Goal: Task Accomplishment & Management: Manage account settings

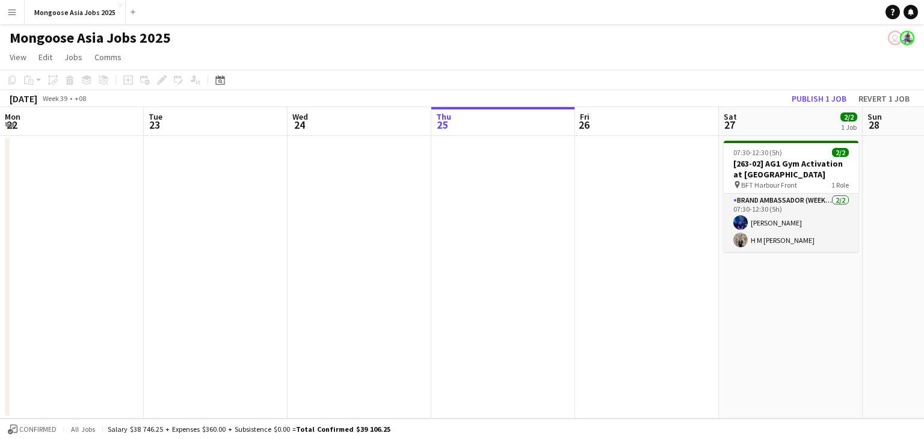
click at [214, 77] on div "Date picker" at bounding box center [220, 80] width 14 height 14
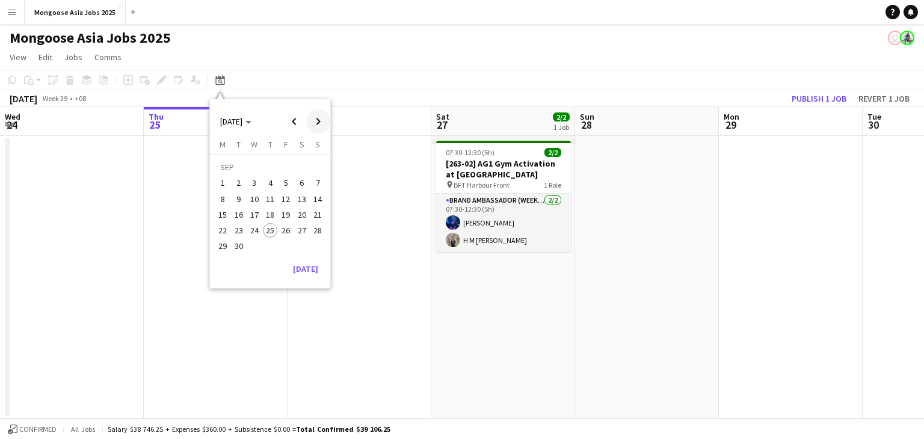
click at [318, 115] on span "Next month" at bounding box center [318, 121] width 24 height 24
click at [288, 198] on span "10" at bounding box center [286, 199] width 14 height 14
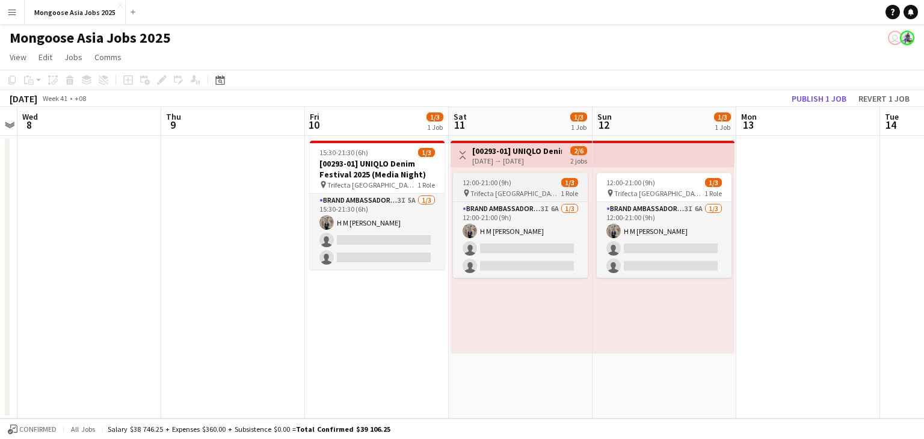
click at [517, 184] on div "12:00-21:00 (9h) 1/3" at bounding box center [520, 182] width 135 height 9
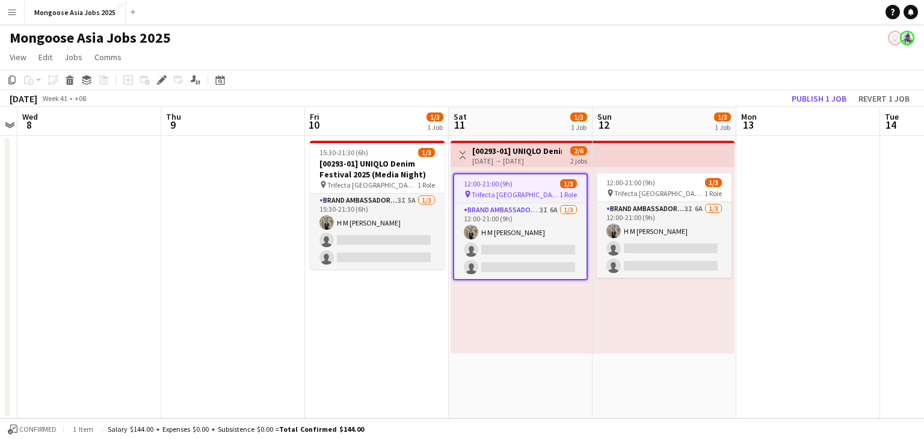
click at [368, 334] on app-date-cell "15:30-21:30 (6h) 1/3 [00293-01] UNIQLO Denim Festival 2025 (Media Night) pin Tr…" at bounding box center [377, 277] width 144 height 283
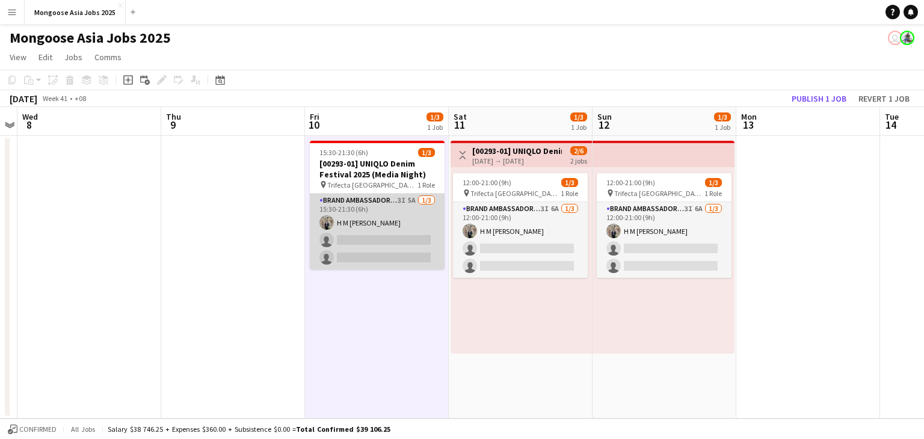
click at [375, 205] on app-card-role "Brand Ambassador (weekday) 3I 5A [DATE] 15:30-21:30 (6h) H M [PERSON_NAME] sing…" at bounding box center [377, 232] width 135 height 76
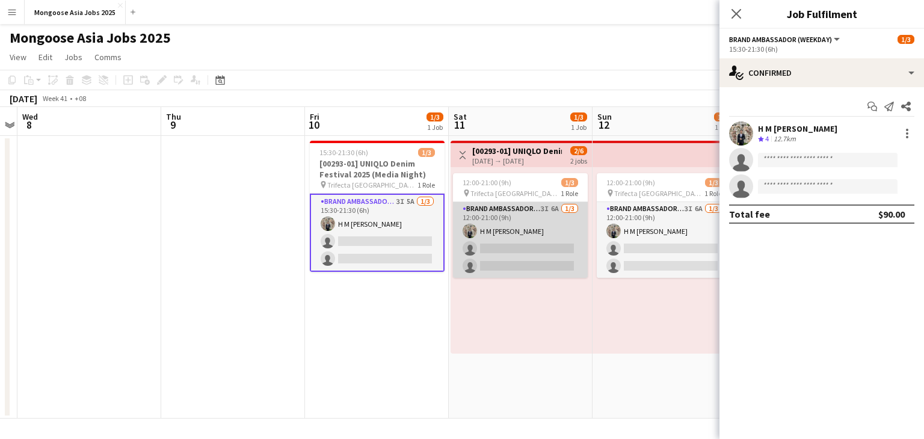
click at [532, 212] on app-card-role "Brand Ambassador (weekend) 3I 6A [DATE] 12:00-21:00 (9h) H M [PERSON_NAME] sing…" at bounding box center [520, 240] width 135 height 76
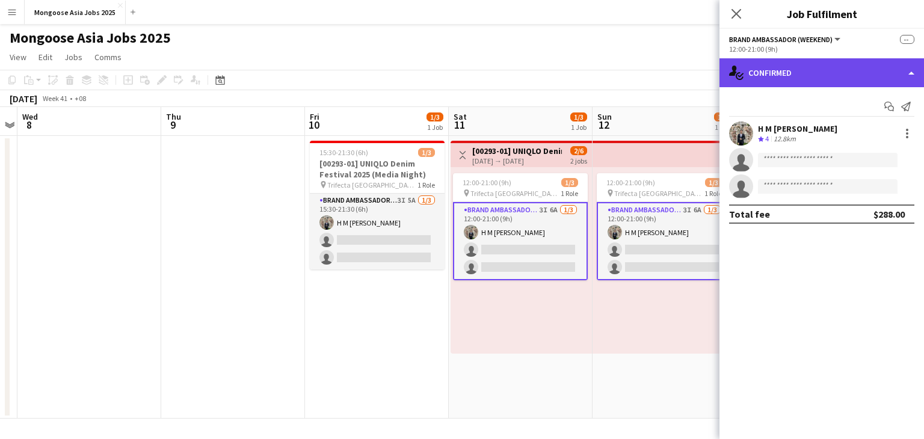
click at [816, 69] on div "single-neutral-actions-check-2 Confirmed" at bounding box center [821, 72] width 205 height 29
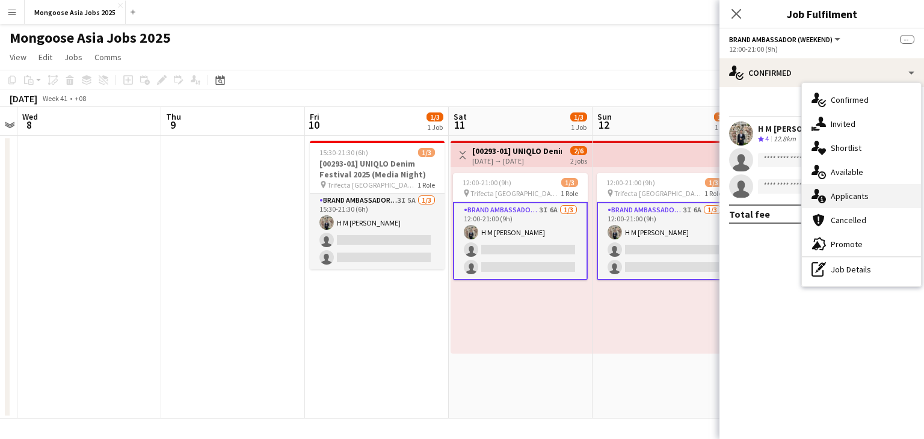
click at [859, 196] on span "Applicants" at bounding box center [850, 196] width 38 height 11
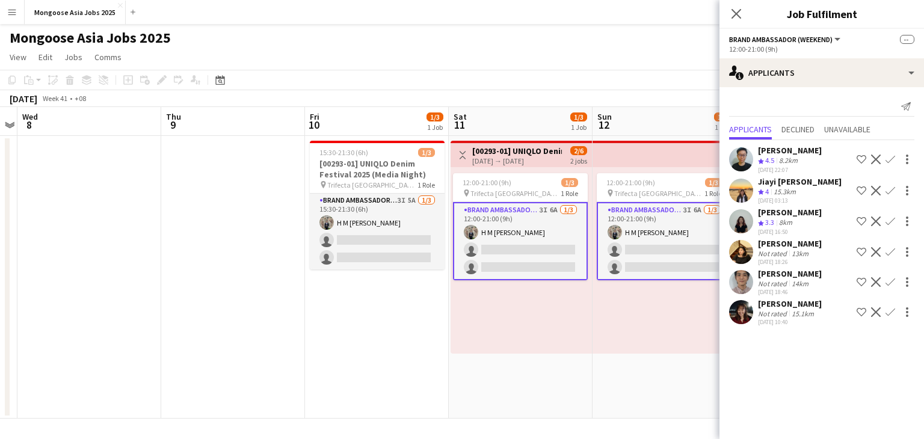
click at [749, 320] on app-user-avatar at bounding box center [741, 312] width 24 height 24
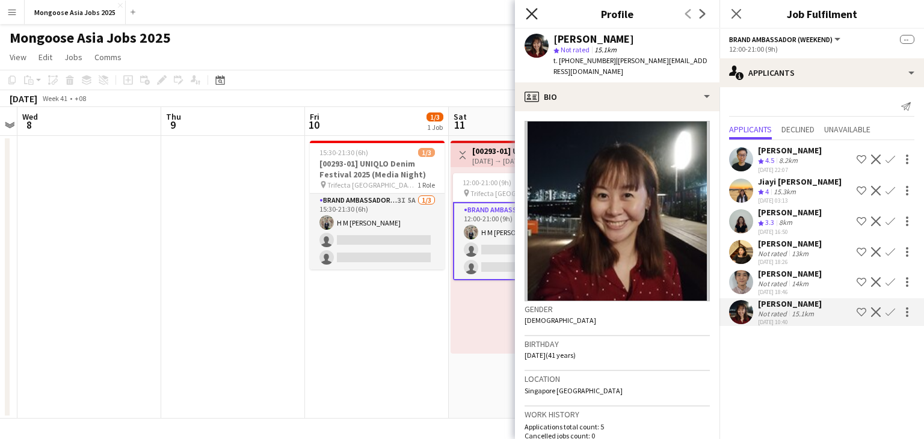
click at [528, 14] on icon "Close pop-in" at bounding box center [531, 13] width 11 height 11
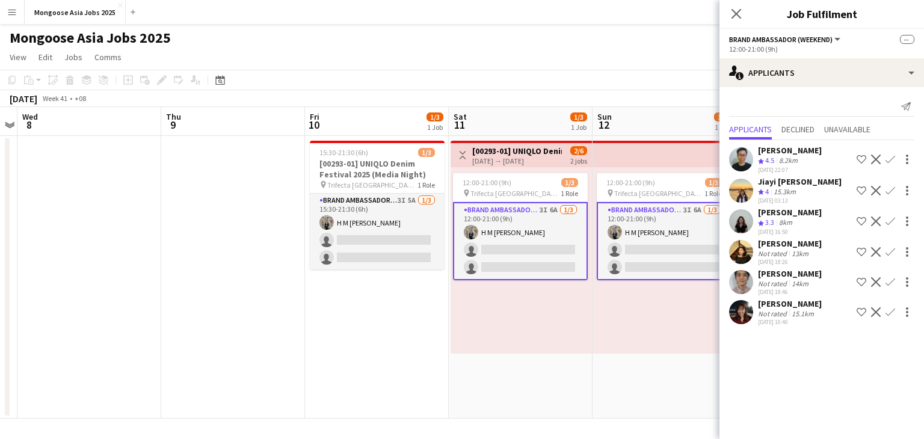
click at [727, 14] on div "Close pop-in" at bounding box center [736, 14] width 34 height 28
click at [738, 16] on icon at bounding box center [735, 13] width 11 height 11
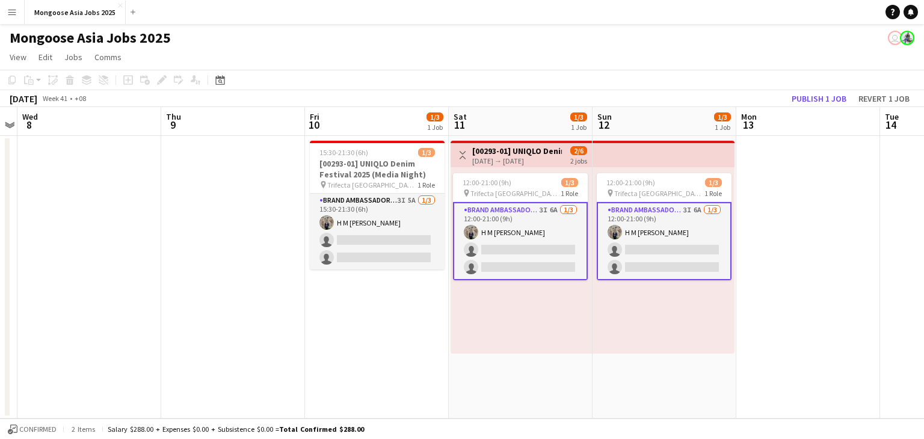
drag, startPoint x: 363, startPoint y: 318, endPoint x: 360, endPoint y: 274, distance: 44.0
click at [363, 318] on app-date-cell "15:30-21:30 (6h) 1/3 [00293-01] UNIQLO Denim Festival 2025 (Media Night) pin Tr…" at bounding box center [377, 277] width 144 height 283
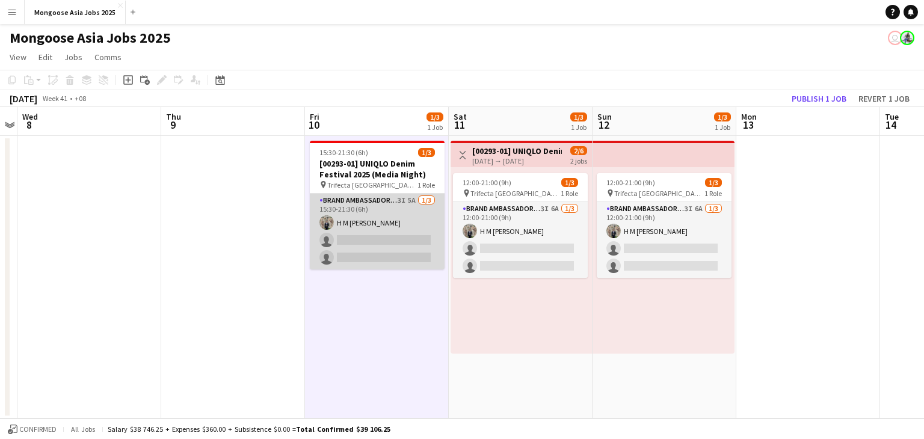
click at [406, 210] on app-card-role "Brand Ambassador (weekday) 3I 5A [DATE] 15:30-21:30 (6h) H M [PERSON_NAME] sing…" at bounding box center [377, 232] width 135 height 76
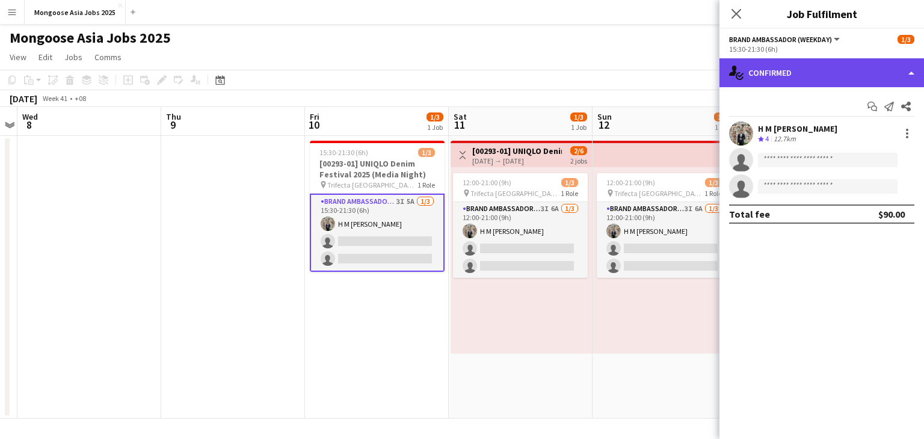
click at [742, 67] on icon "single-neutral-actions-check-2" at bounding box center [736, 73] width 14 height 14
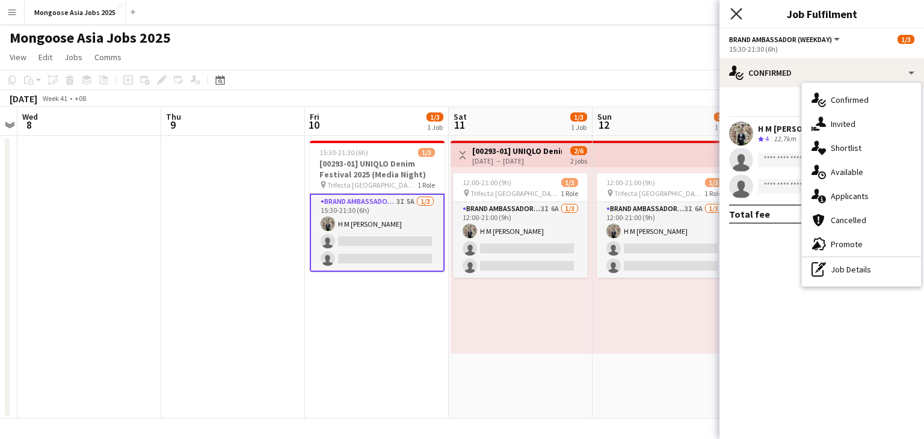
click at [736, 16] on icon "Close pop-in" at bounding box center [735, 13] width 11 height 11
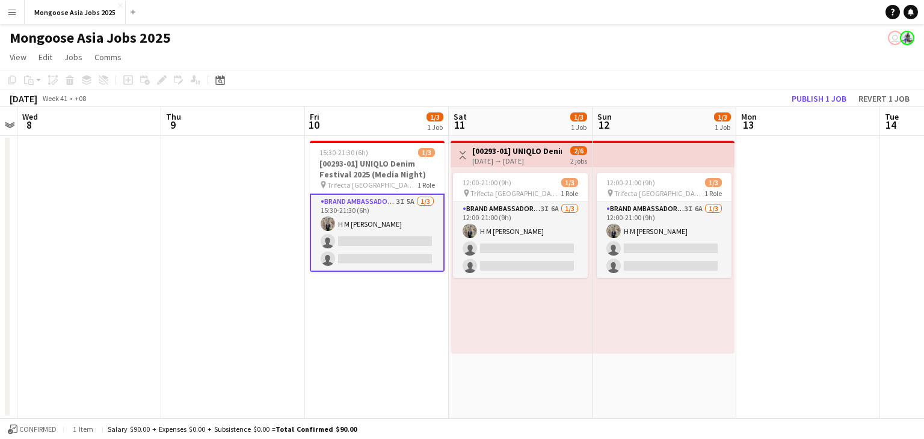
click at [709, 52] on app-page-menu "View Day view expanded Day view collapsed Month view Date picker Jump to [DATE]…" at bounding box center [462, 58] width 924 height 23
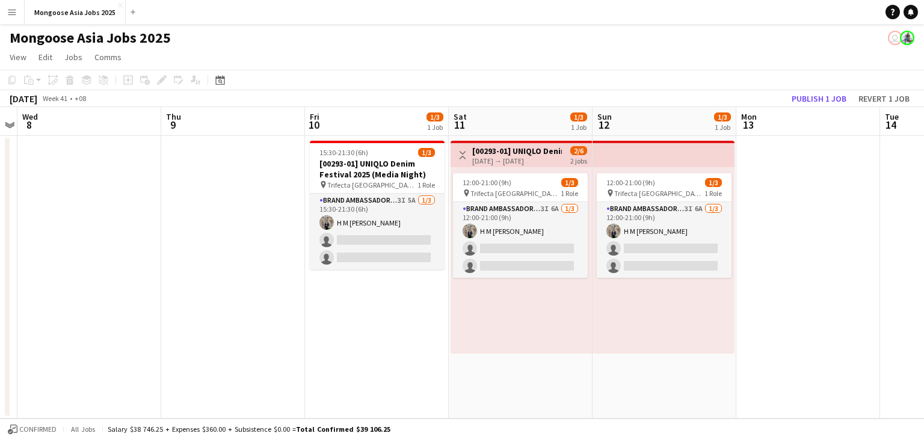
click at [893, 37] on app-user-avatar "user" at bounding box center [895, 38] width 14 height 14
click at [347, 354] on app-date-cell "15:30-21:30 (6h) 1/3 [00293-01] UNIQLO Denim Festival 2025 (Media Night) pin Tr…" at bounding box center [377, 277] width 144 height 283
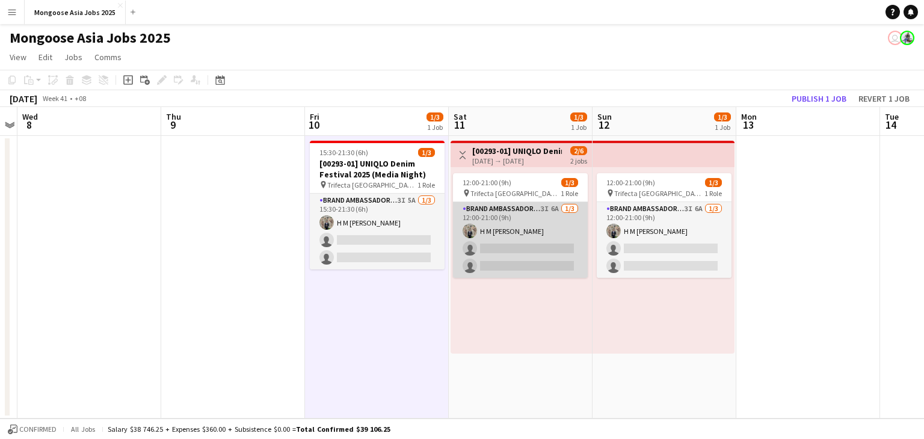
click at [542, 226] on app-card-role "Brand Ambassador (weekend) 3I 6A [DATE] 12:00-21:00 (9h) H M [PERSON_NAME] sing…" at bounding box center [520, 240] width 135 height 76
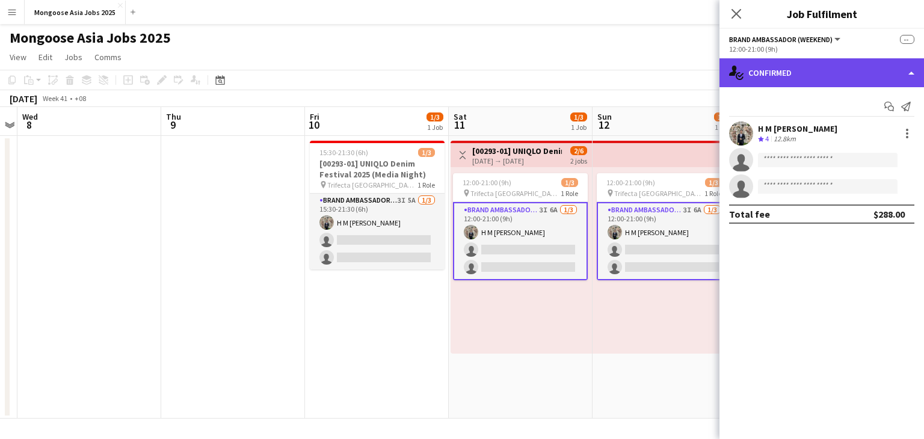
click at [806, 78] on div "single-neutral-actions-check-2 Confirmed" at bounding box center [821, 72] width 205 height 29
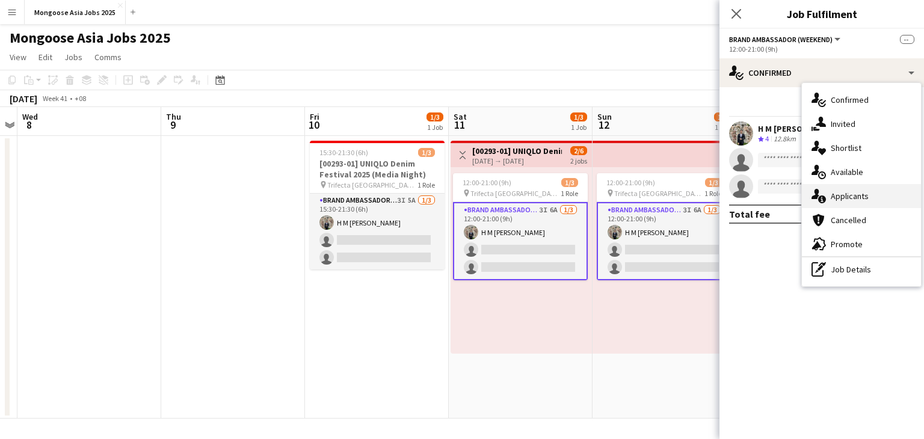
click at [836, 204] on div "single-neutral-actions-information Applicants" at bounding box center [861, 196] width 119 height 24
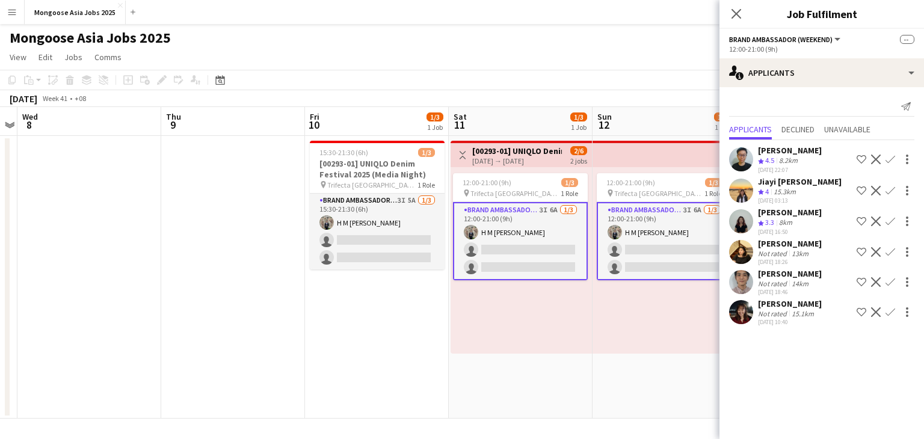
click at [784, 218] on div "8km" at bounding box center [786, 223] width 18 height 10
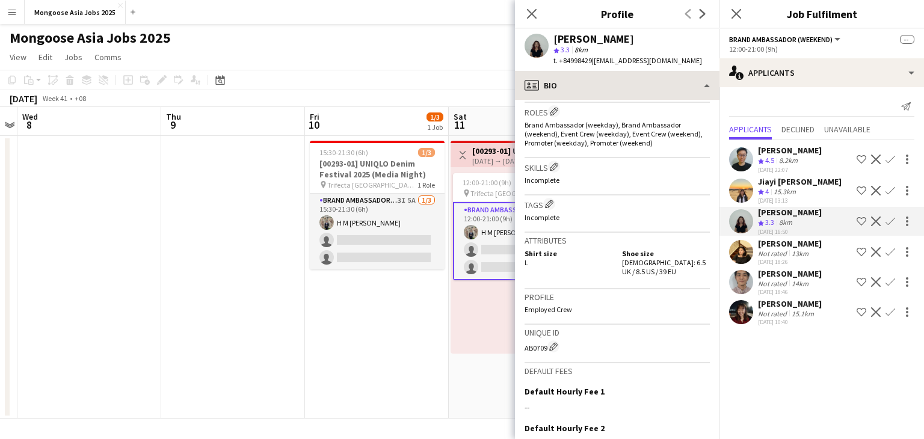
scroll to position [165, 0]
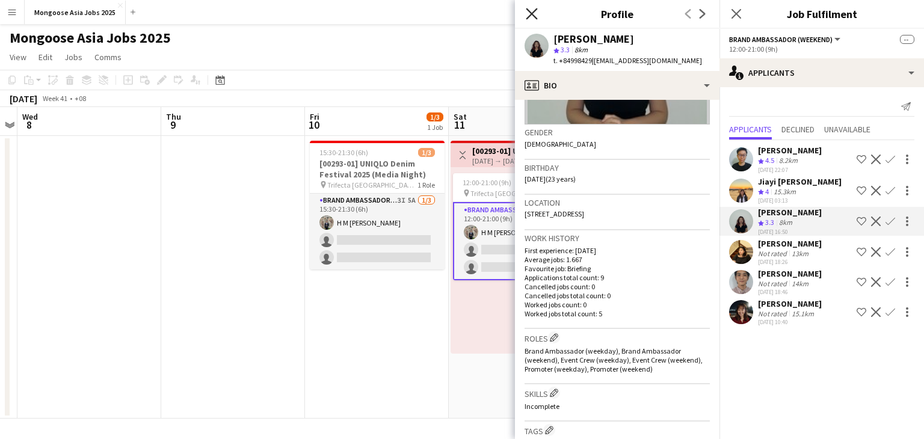
click at [532, 11] on icon "Close pop-in" at bounding box center [531, 13] width 11 height 11
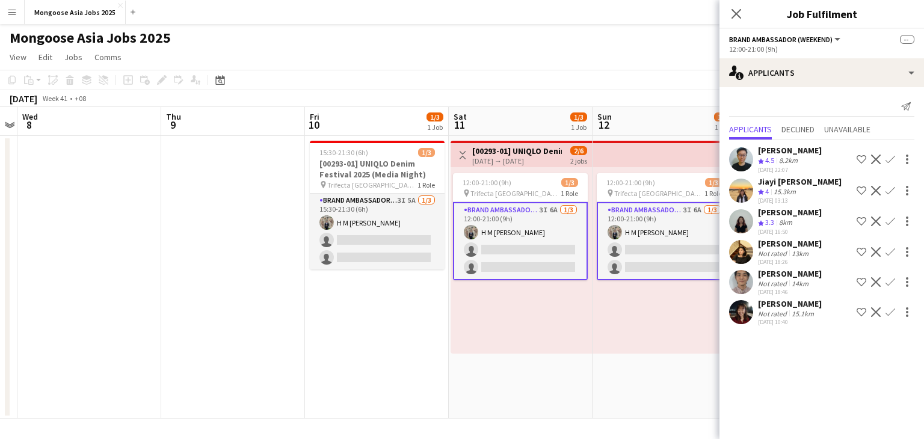
click at [741, 257] on app-user-avatar at bounding box center [741, 252] width 24 height 24
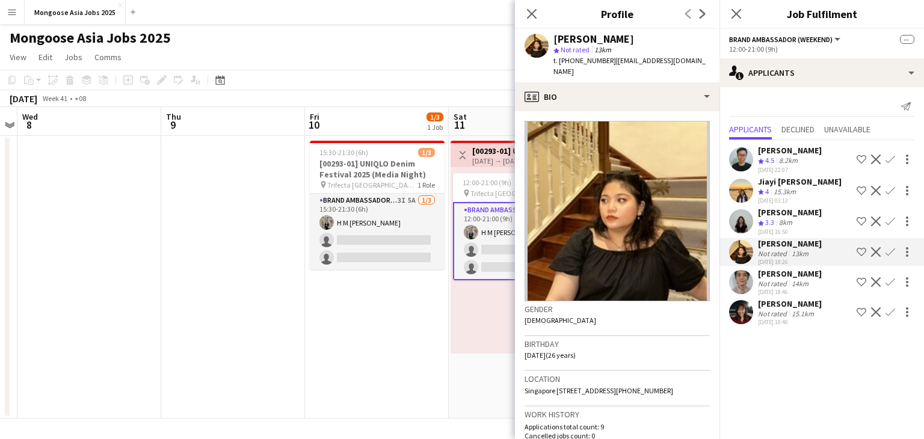
scroll to position [180, 0]
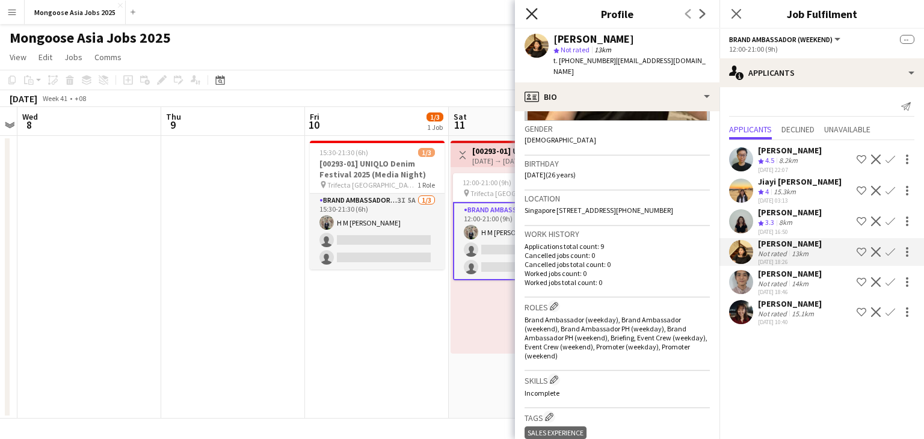
click at [530, 17] on icon "Close pop-in" at bounding box center [531, 13] width 11 height 11
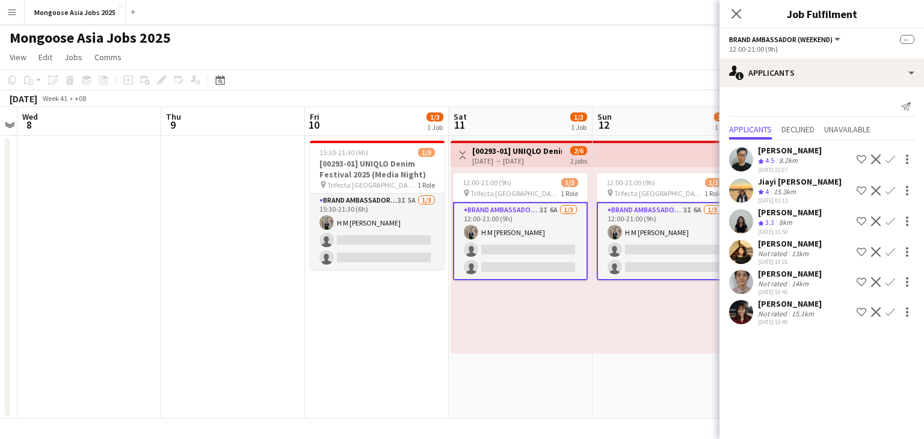
click at [744, 288] on app-user-avatar at bounding box center [741, 282] width 24 height 24
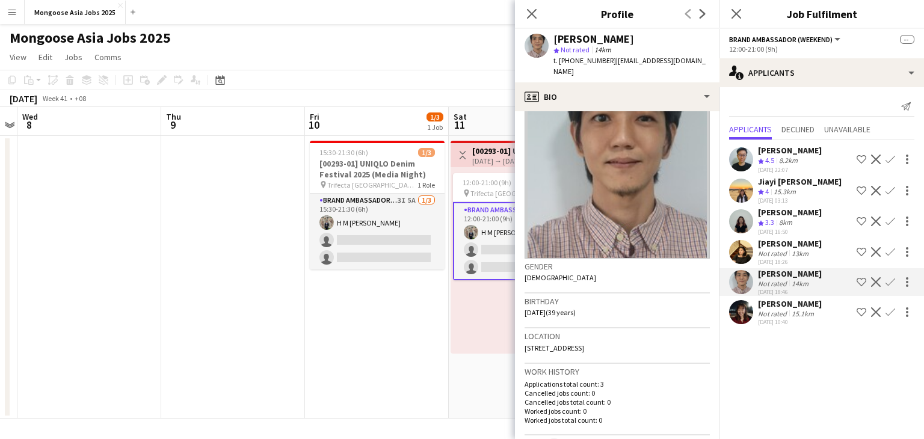
scroll to position [0, 0]
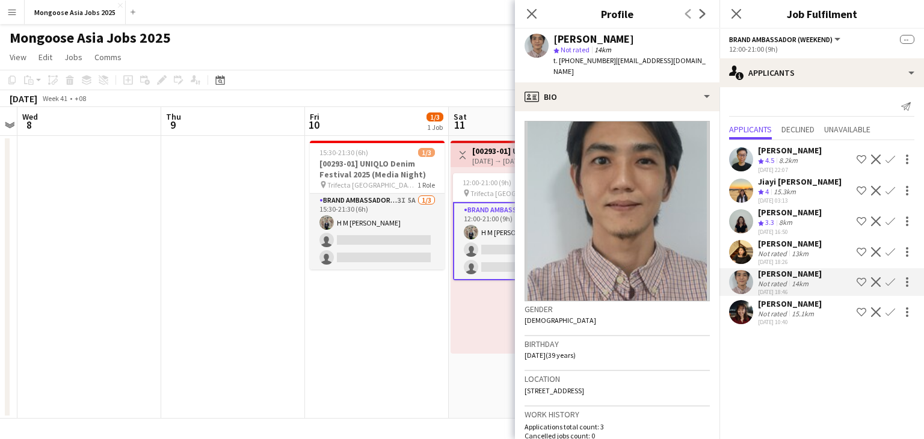
click at [780, 209] on div "[PERSON_NAME]" at bounding box center [790, 212] width 64 height 11
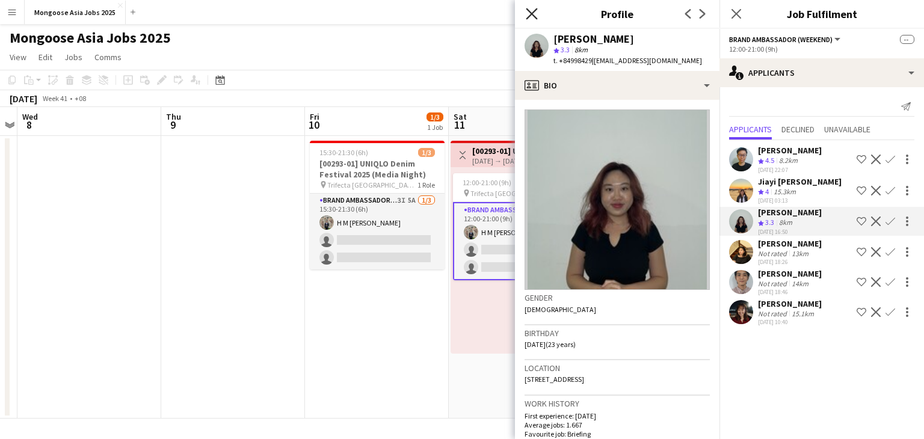
click at [532, 11] on icon "Close pop-in" at bounding box center [531, 13] width 11 height 11
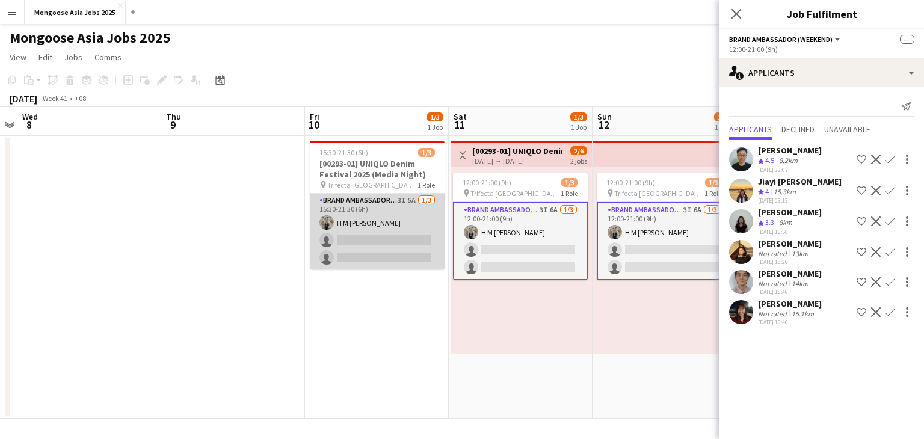
click at [356, 200] on app-card-role "Brand Ambassador (weekday) 3I 5A [DATE] 15:30-21:30 (6h) H M [PERSON_NAME] sing…" at bounding box center [377, 232] width 135 height 76
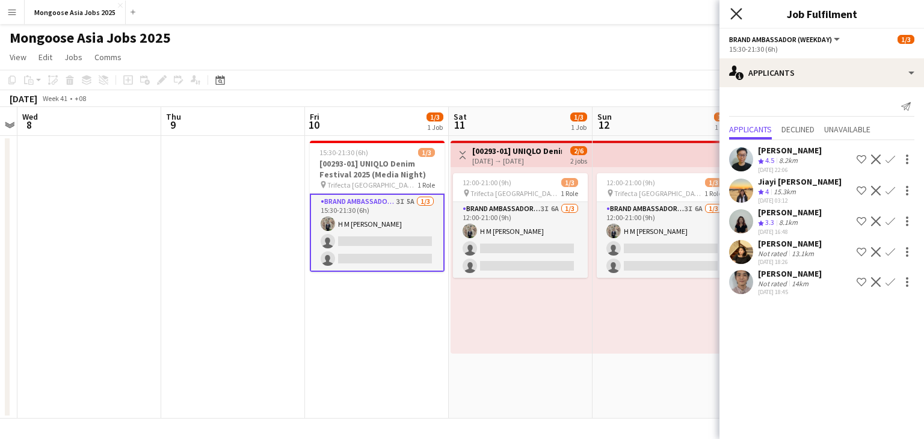
click at [740, 12] on icon "Close pop-in" at bounding box center [735, 13] width 11 height 11
